Goal: Task Accomplishment & Management: Complete application form

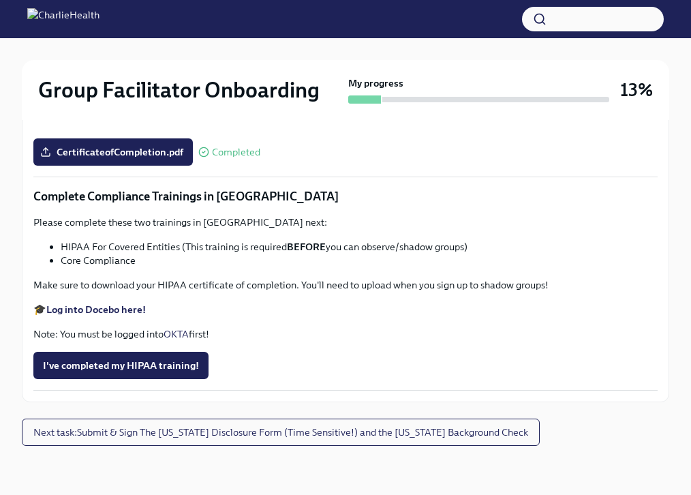
scroll to position [3388, 0]
click at [145, 359] on span "I've completed my HIPAA training!" at bounding box center [121, 366] width 156 height 14
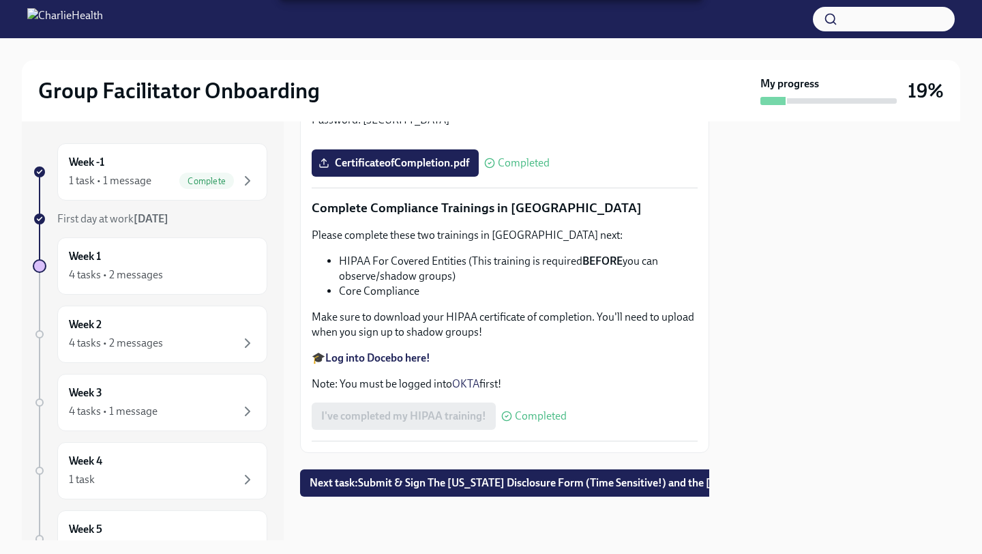
scroll to position [3236, 0]
click at [418, 478] on span "Next task : Submit & Sign The [US_STATE] Disclosure Form (Time Sensitive!) and …" at bounding box center [581, 483] width 543 height 14
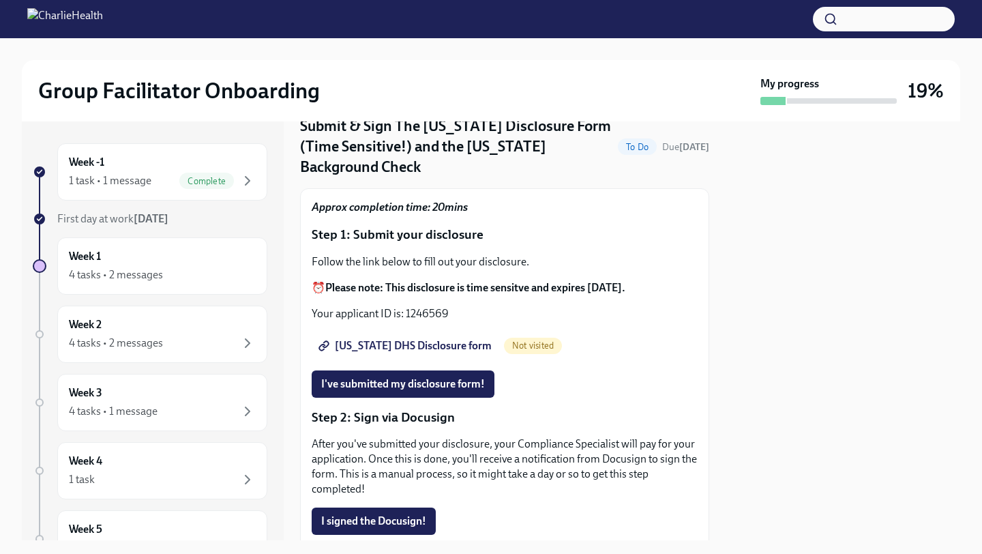
scroll to position [56, 0]
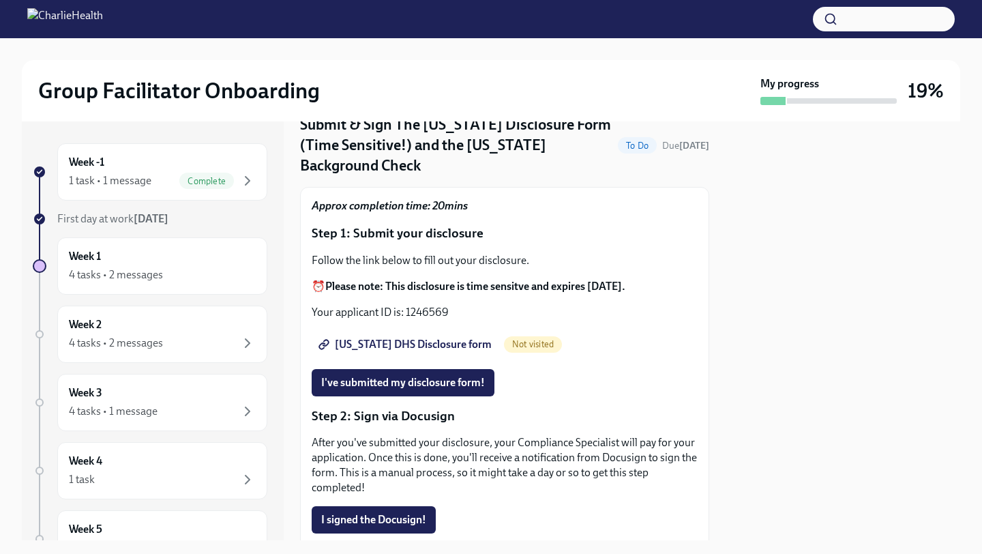
click at [389, 338] on span "[US_STATE] DHS Disclosure form" at bounding box center [406, 345] width 170 height 14
click at [412, 305] on p "Your applicant ID is: 1246569" at bounding box center [505, 312] width 386 height 15
copy p "1246569"
click at [390, 369] on button "I've submitted my disclosure form!" at bounding box center [403, 382] width 183 height 27
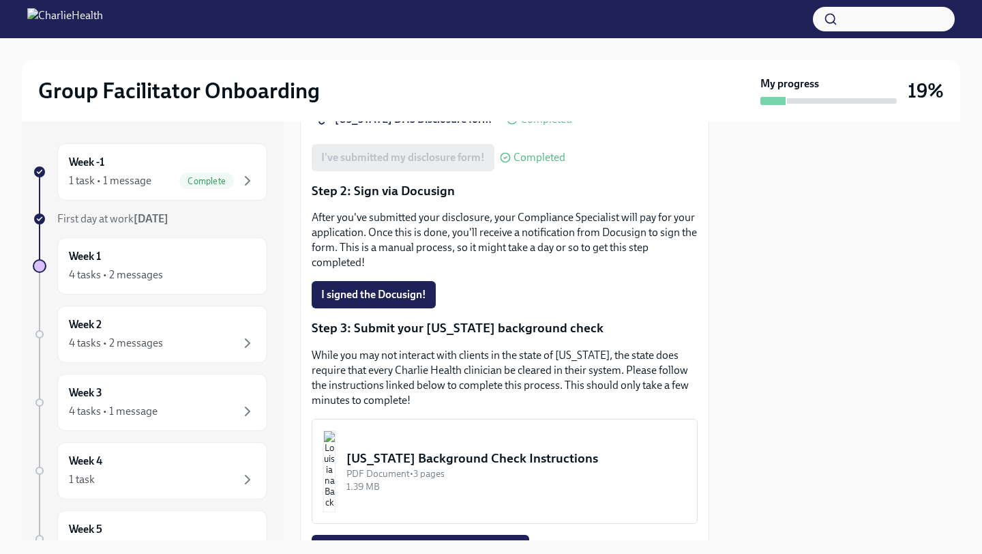
scroll to position [277, 0]
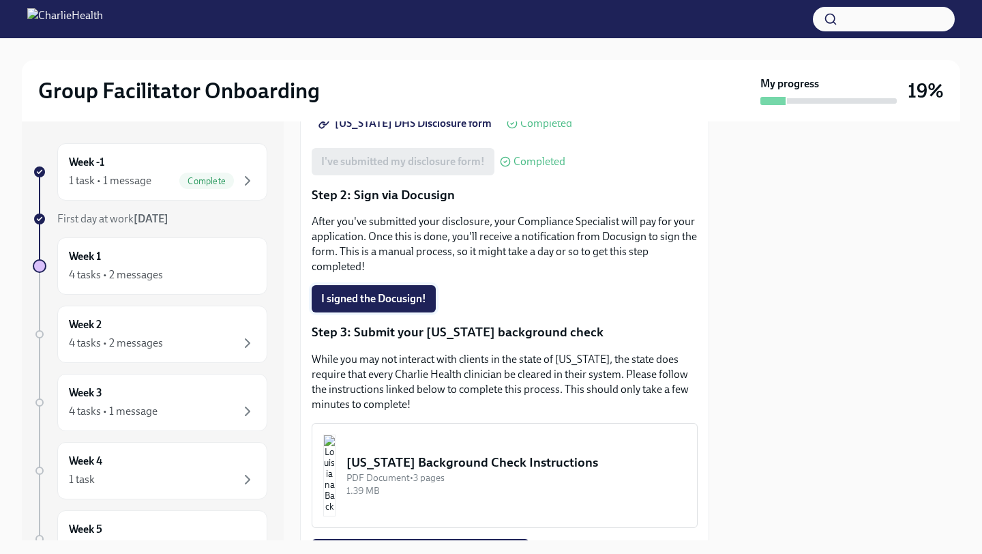
click at [389, 292] on span "I signed the Docusign!" at bounding box center [373, 299] width 105 height 14
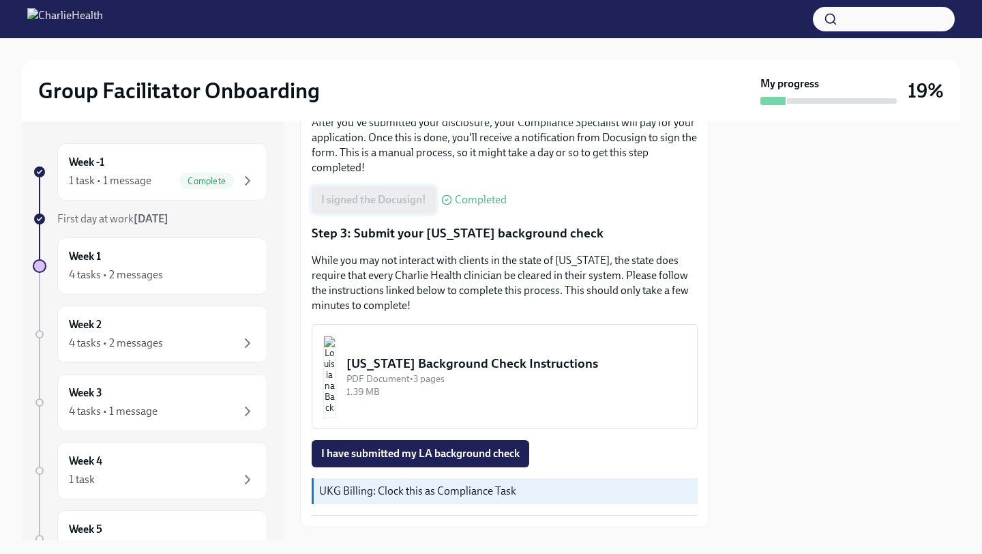
scroll to position [386, 0]
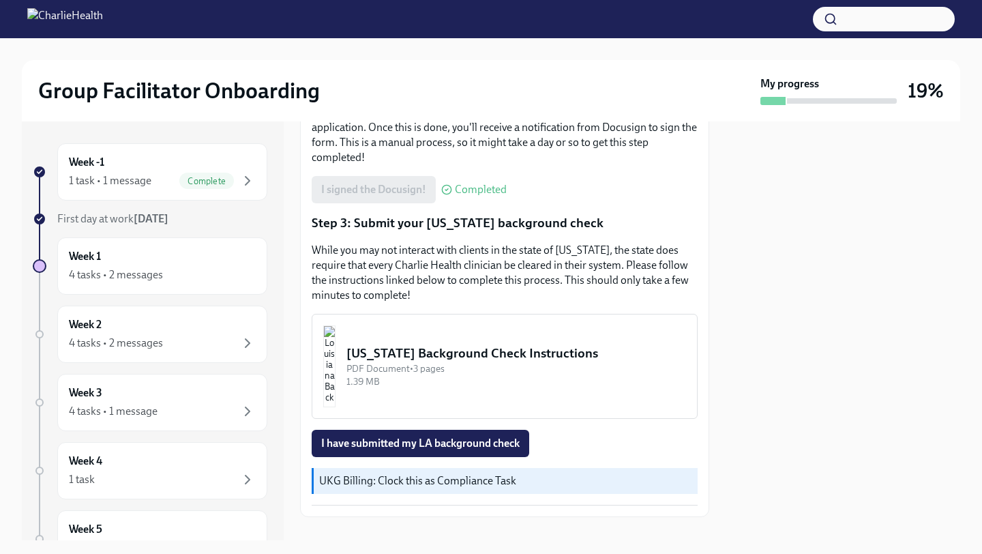
click at [434, 344] on div "[US_STATE] Background Check Instructions" at bounding box center [516, 353] width 340 height 18
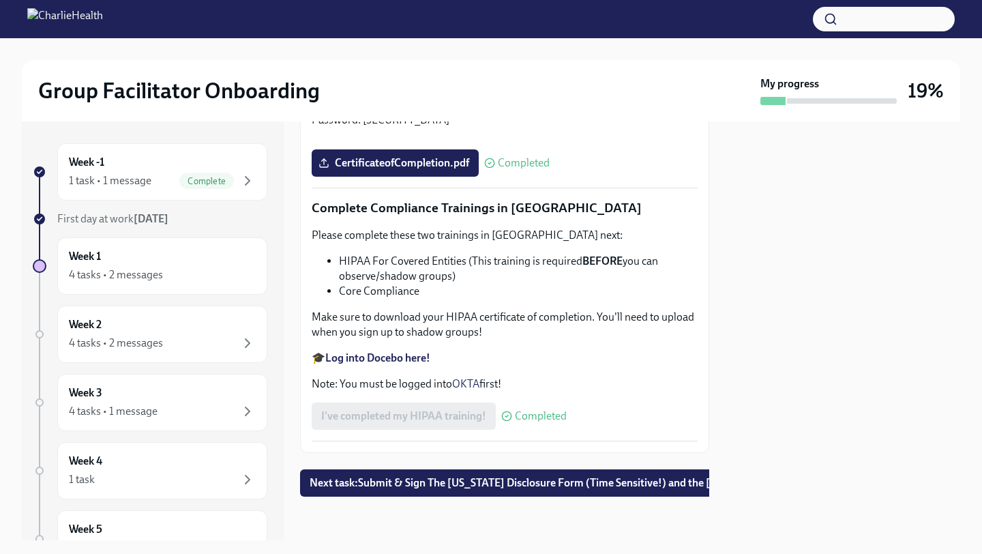
scroll to position [3236, 0]
click at [407, 481] on span "Next task : Submit & Sign The [US_STATE] Disclosure Form (Time Sensitive!) and …" at bounding box center [581, 483] width 543 height 14
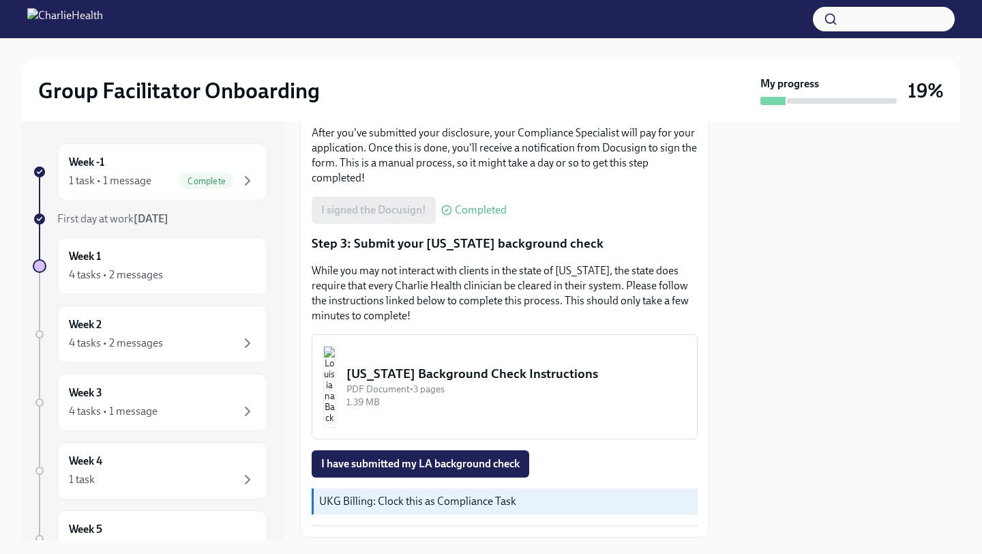
scroll to position [386, 0]
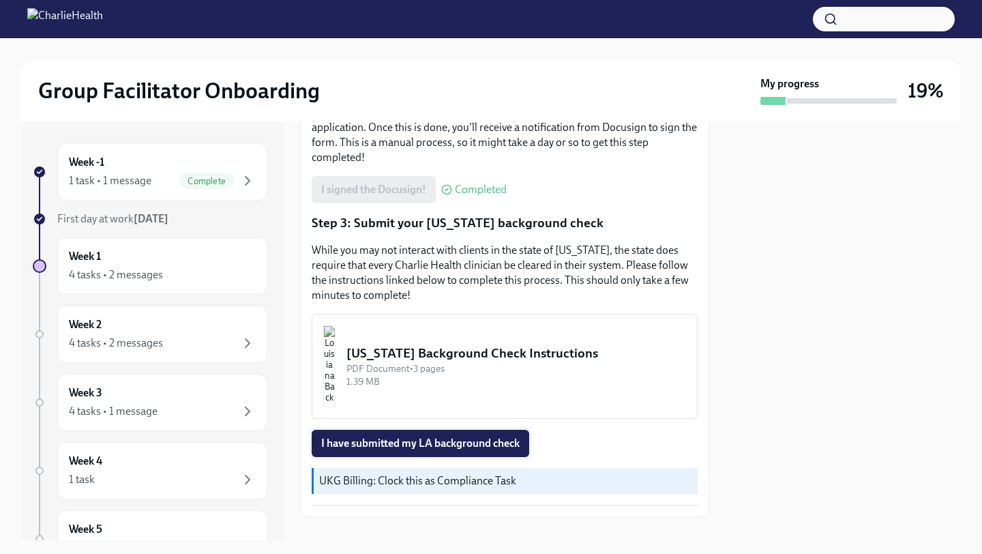
click at [429, 436] on span "I have submitted my LA background check" at bounding box center [420, 443] width 198 height 14
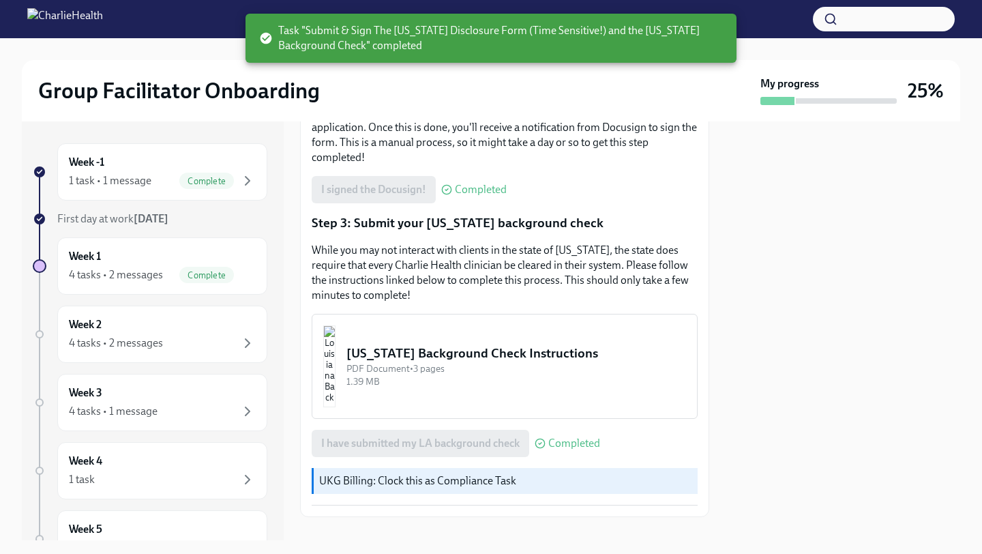
click at [437, 473] on p "UKG Billing: Clock this as Compliance Task" at bounding box center [505, 480] width 373 height 15
click at [168, 257] on div "Week 1 4 tasks • 2 messages Complete" at bounding box center [162, 266] width 187 height 34
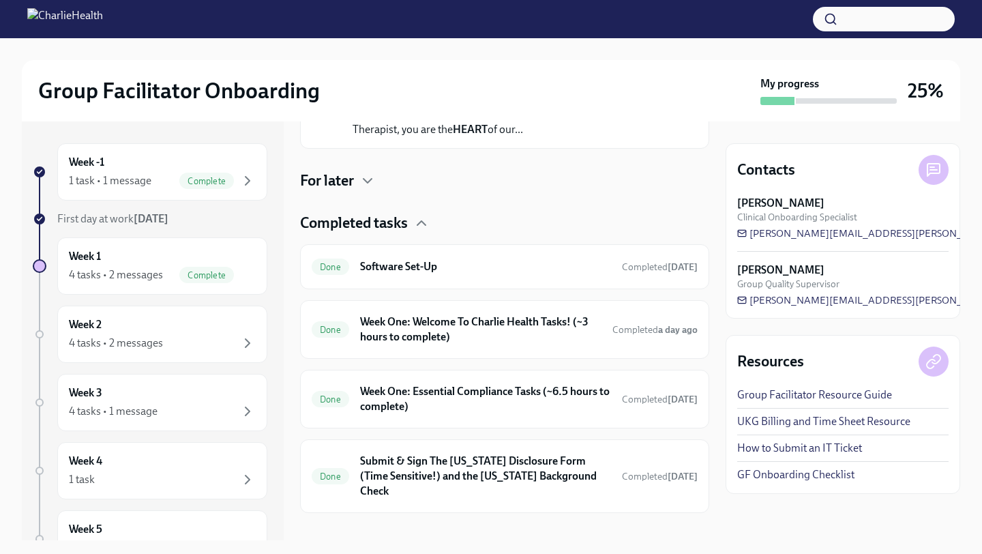
scroll to position [270, 0]
click at [385, 211] on h4 "Completed tasks" at bounding box center [354, 221] width 108 height 20
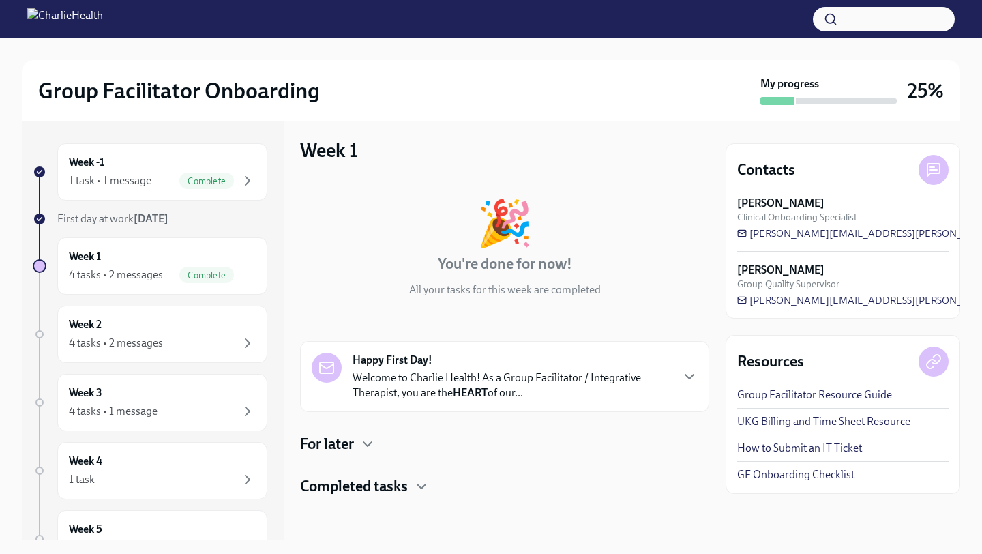
scroll to position [5, 0]
click at [198, 341] on div "4 tasks • 2 messages" at bounding box center [162, 343] width 187 height 16
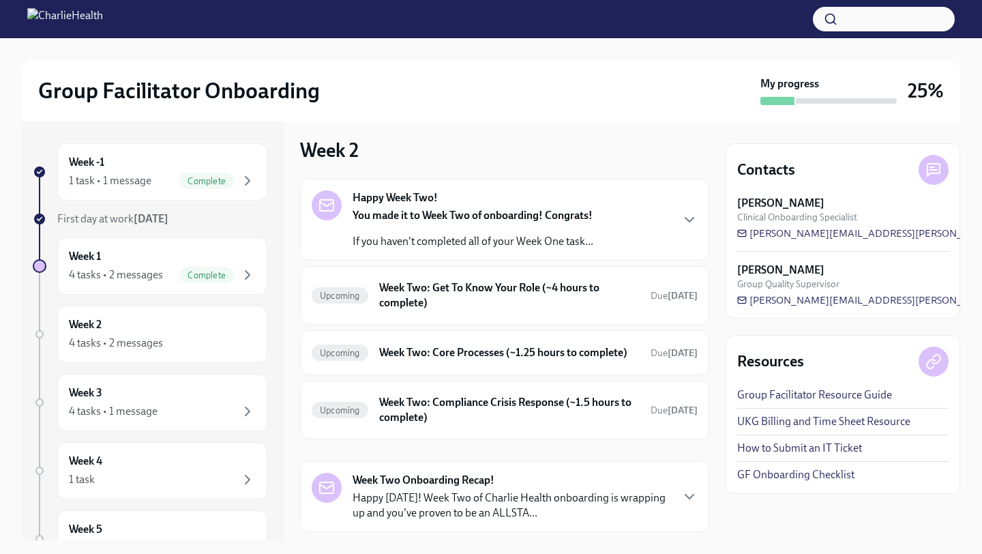
click at [200, 296] on div "Week -1 1 task • 1 message Complete First day at work [DATE] Week 1 4 tasks • 2…" at bounding box center [150, 429] width 235 height 573
click at [199, 283] on div "Week 1 4 tasks • 2 messages Complete" at bounding box center [162, 265] width 210 height 57
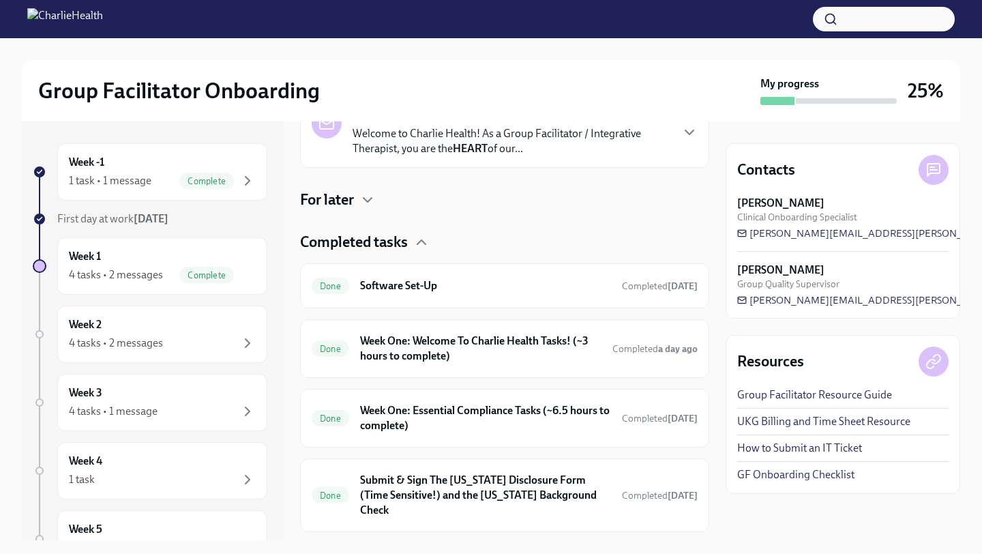
scroll to position [270, 0]
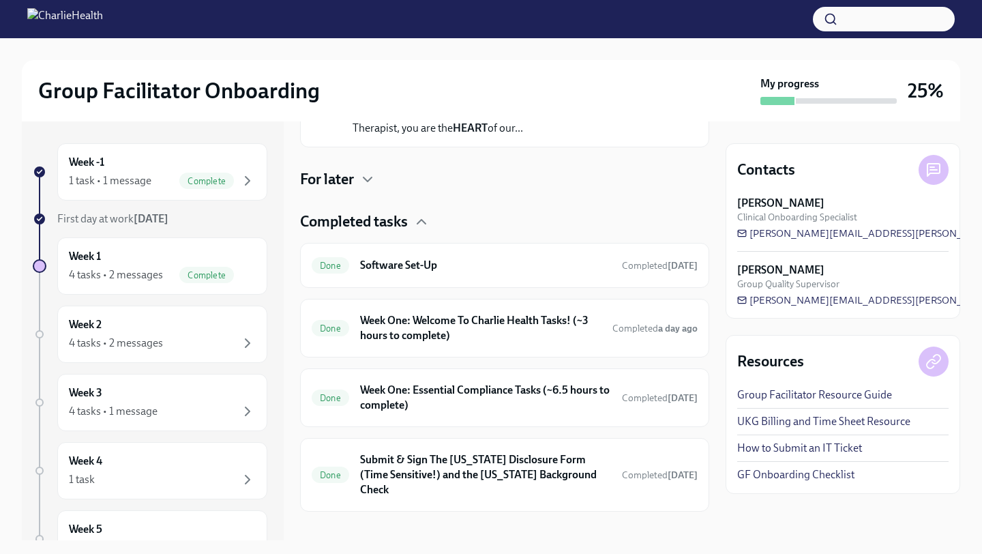
click at [410, 226] on div "Completed tasks" at bounding box center [504, 221] width 409 height 20
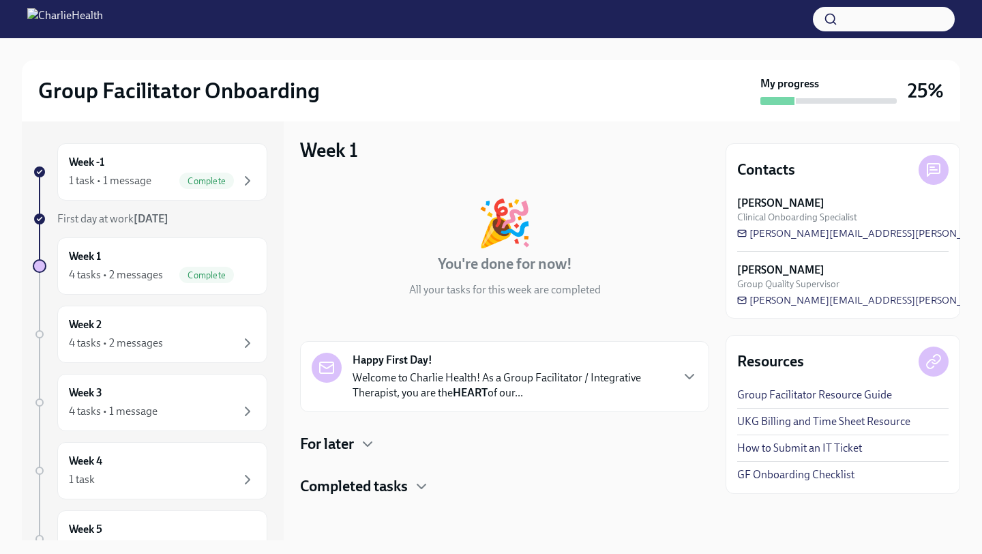
click at [348, 458] on div "🎉 You're done for now! All your tasks for this week are completed Happy First D…" at bounding box center [504, 338] width 409 height 318
click at [359, 438] on div "For later" at bounding box center [504, 444] width 409 height 20
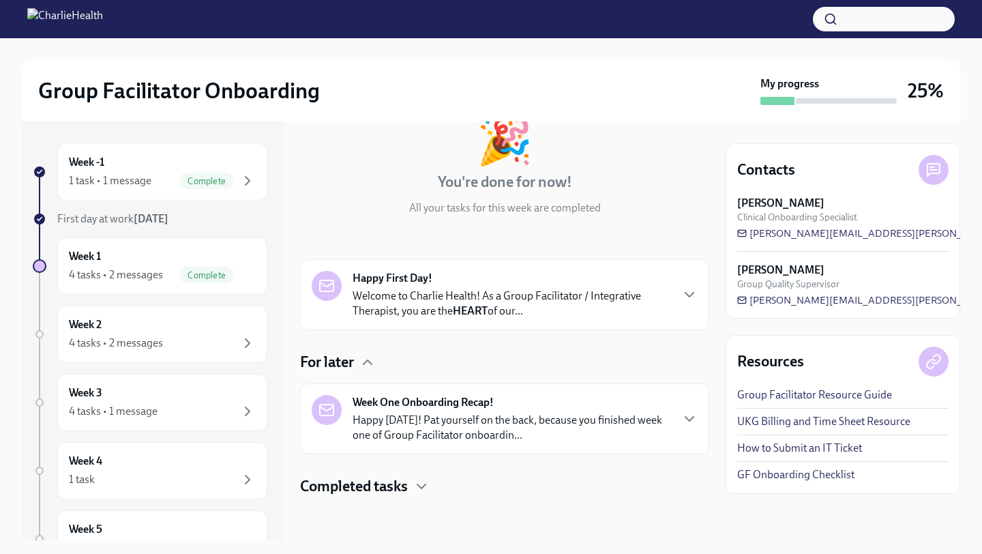
click at [359, 438] on p "Happy [DATE]! Pat yourself on the back, because you finished week one of Group …" at bounding box center [512, 428] width 318 height 30
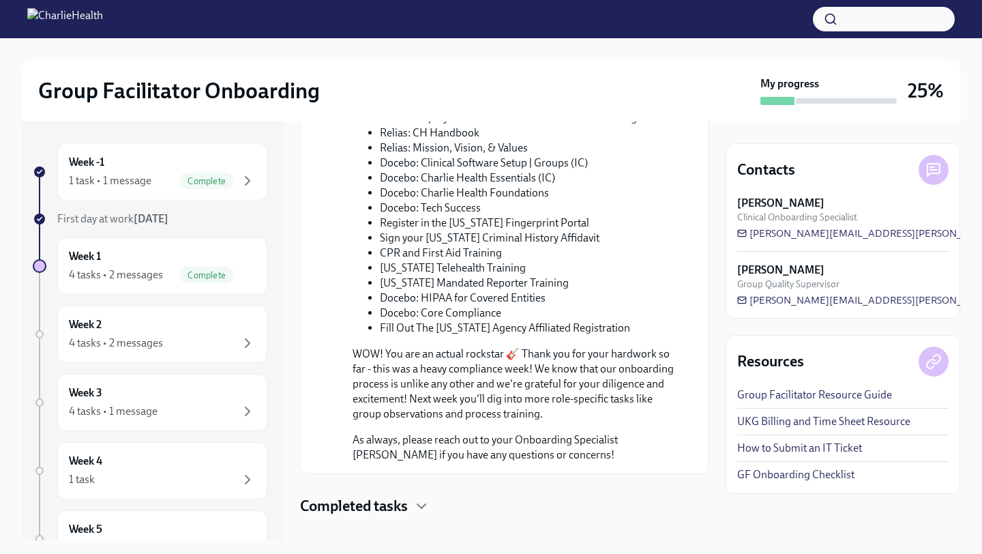
scroll to position [770, 0]
